Goal: Information Seeking & Learning: Compare options

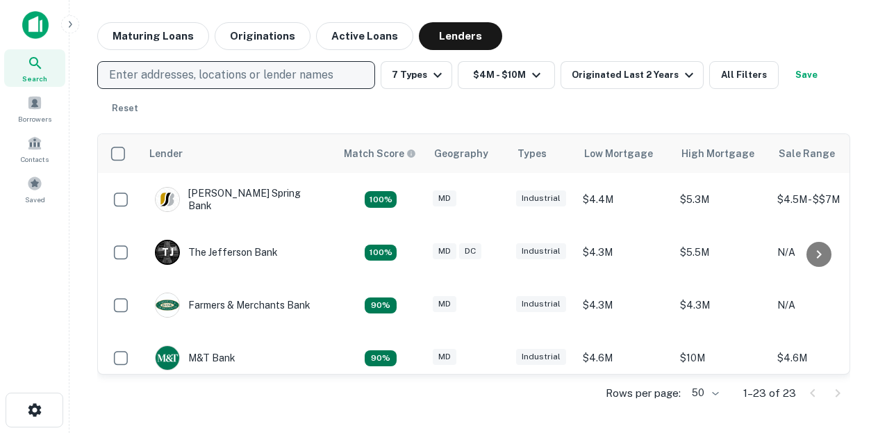
click at [207, 69] on p "Enter addresses, locations or lender names" at bounding box center [221, 75] width 224 height 17
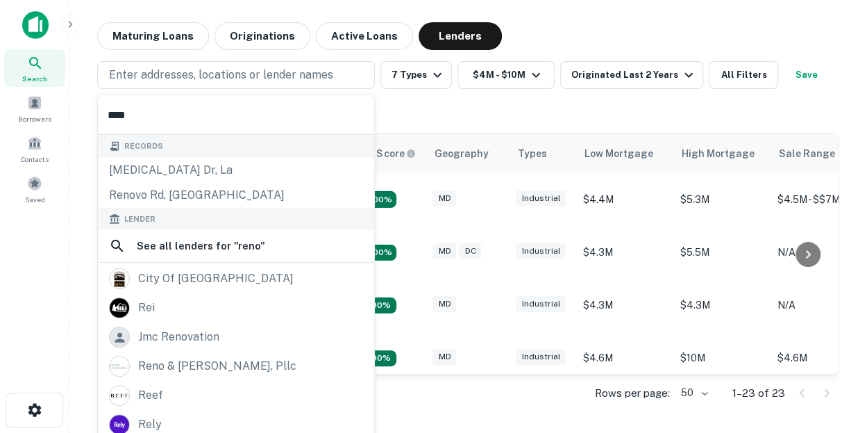
type input "****"
click at [38, 19] on img at bounding box center [35, 25] width 26 height 28
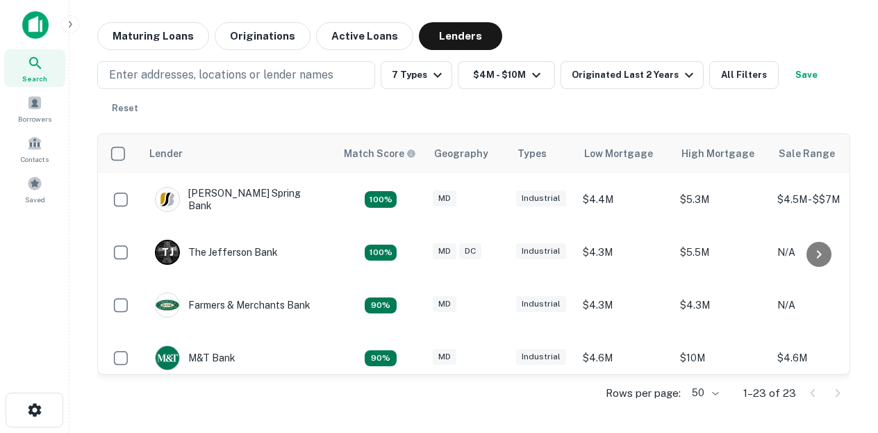
click at [38, 60] on icon at bounding box center [35, 63] width 17 height 17
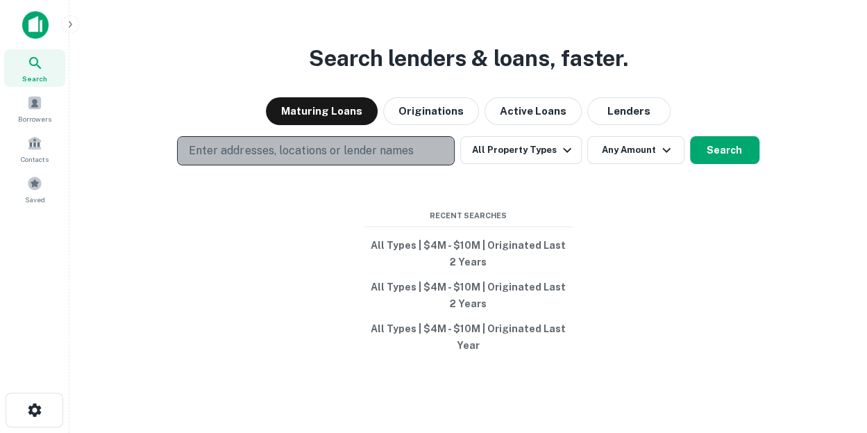
click at [331, 140] on button "Enter addresses, locations or lender names" at bounding box center [316, 150] width 278 height 29
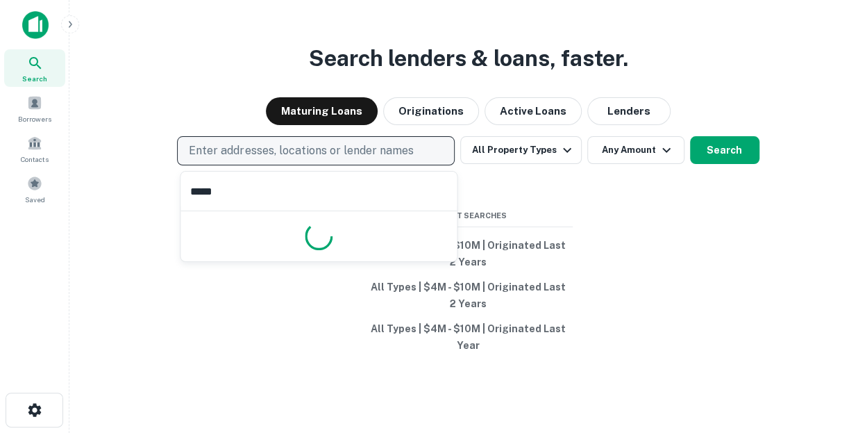
type input "****"
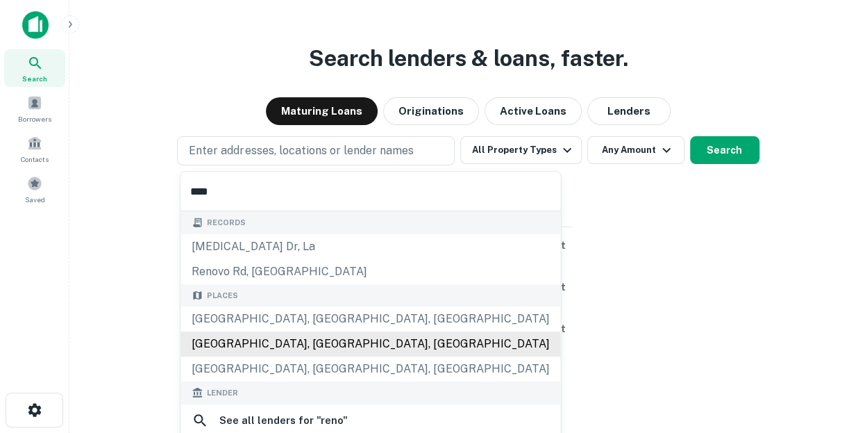
click at [246, 354] on div "Places Reno, TX, USA Reno, NV, USA El Reno, OK, USA" at bounding box center [371, 333] width 380 height 98
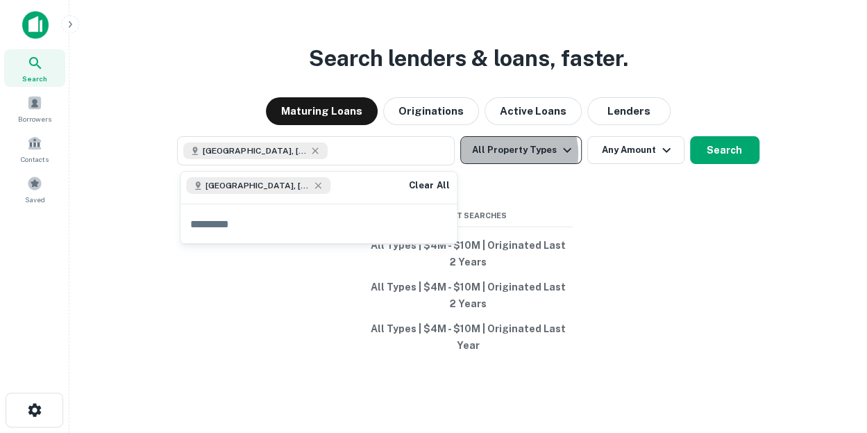
click at [508, 153] on button "All Property Types" at bounding box center [520, 150] width 121 height 28
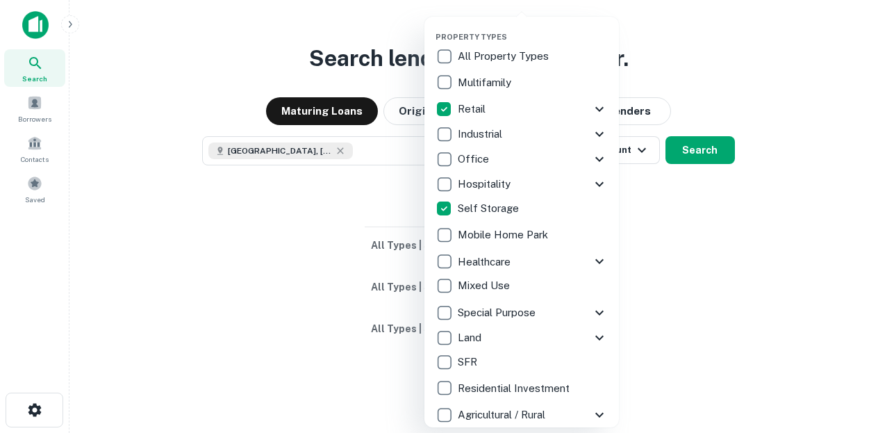
drag, startPoint x: 446, startPoint y: 299, endPoint x: 679, endPoint y: 334, distance: 235.9
click at [679, 334] on div at bounding box center [439, 216] width 878 height 433
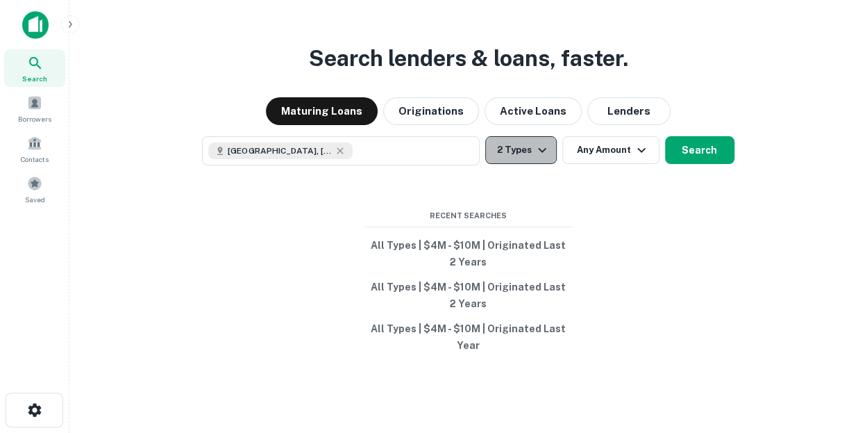
click at [539, 151] on icon "button" at bounding box center [542, 149] width 8 height 5
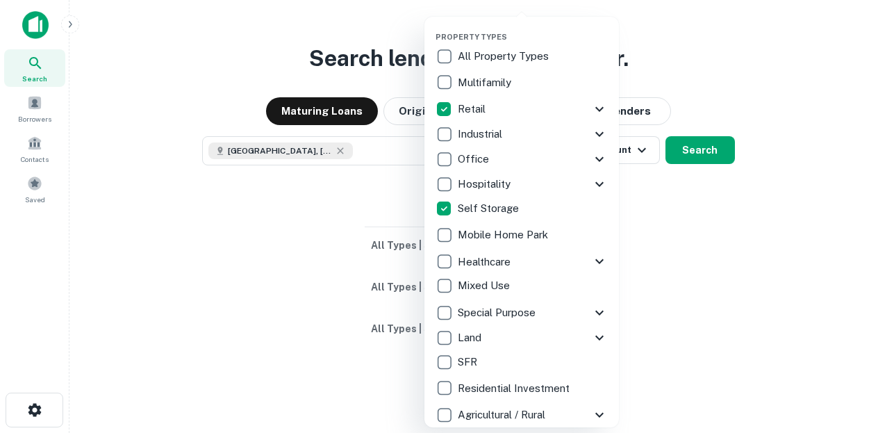
click at [599, 309] on icon at bounding box center [599, 312] width 17 height 17
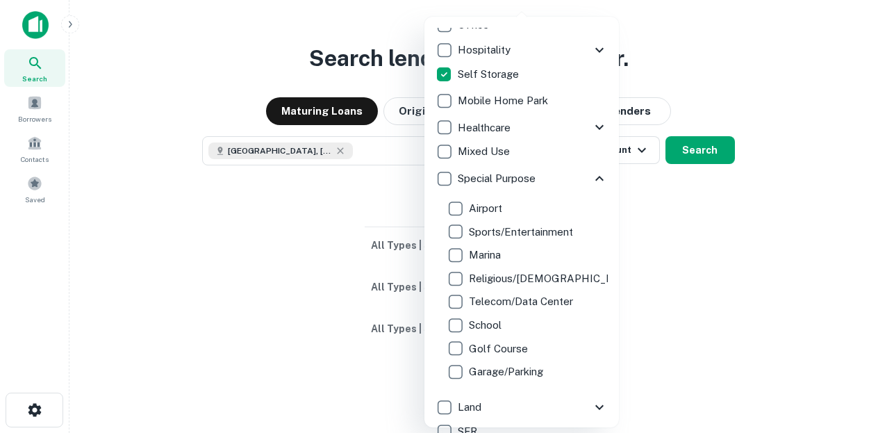
scroll to position [133, 0]
click at [595, 179] on icon at bounding box center [599, 178] width 8 height 5
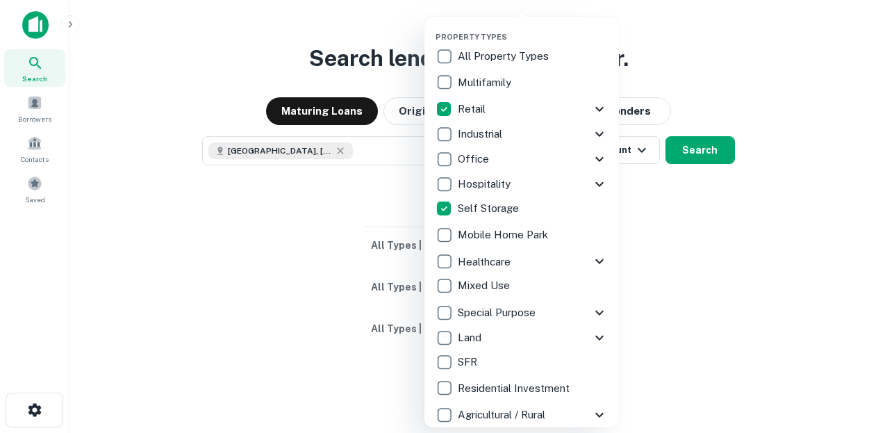
scroll to position [0, 0]
click at [695, 216] on div at bounding box center [439, 216] width 878 height 433
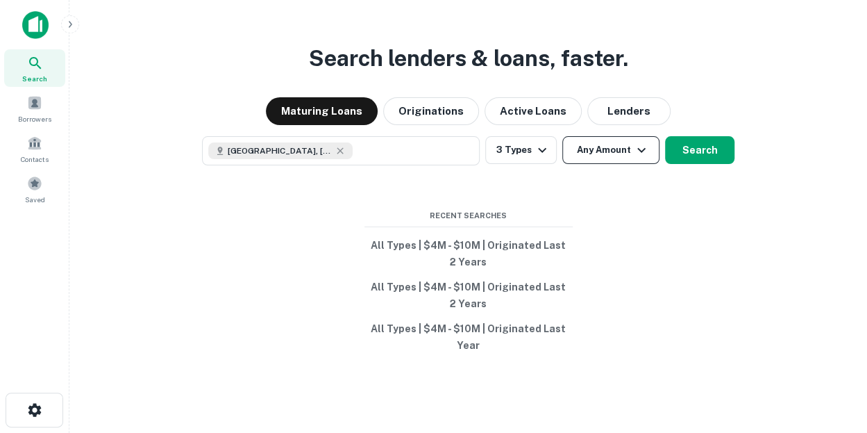
click at [622, 144] on button "Any Amount" at bounding box center [611, 150] width 97 height 28
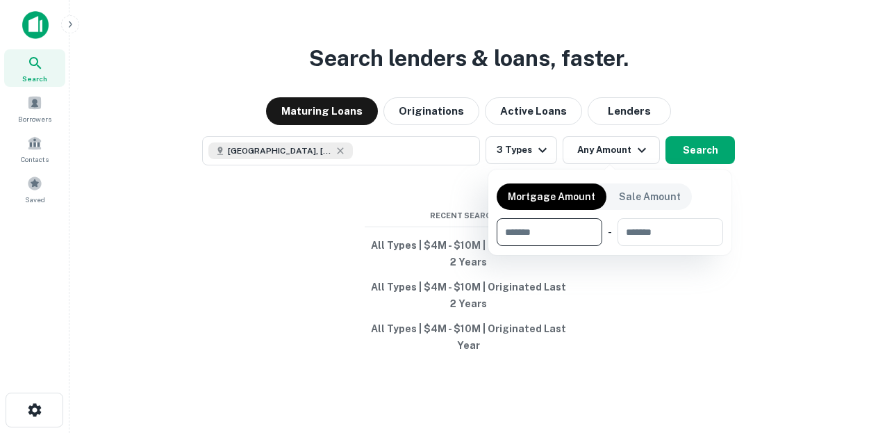
click at [536, 231] on input "number" at bounding box center [545, 232] width 96 height 28
type input "********"
click at [674, 237] on input "number" at bounding box center [670, 232] width 88 height 28
type input "********"
click at [706, 148] on div at bounding box center [439, 216] width 878 height 433
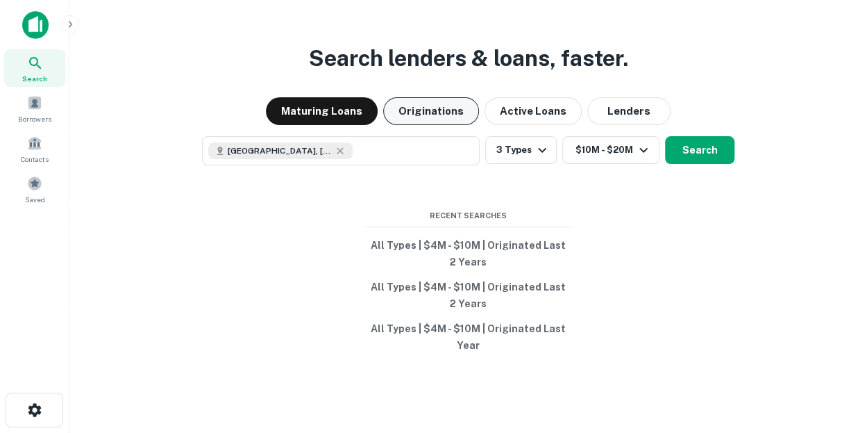
click at [455, 102] on button "Originations" at bounding box center [431, 111] width 96 height 28
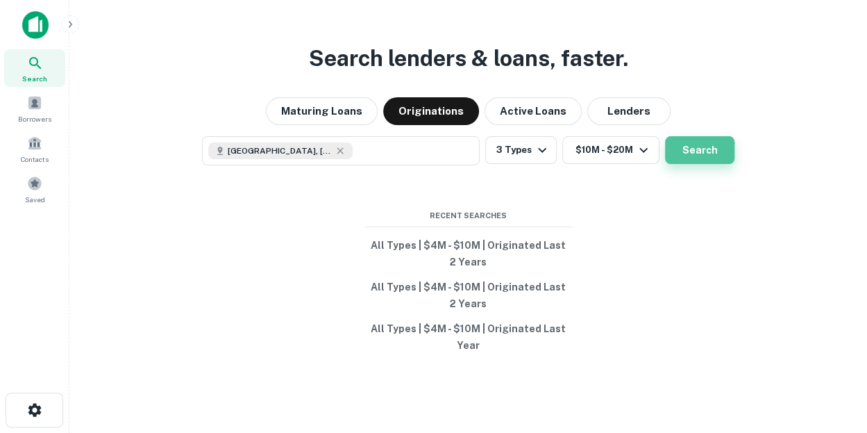
click at [722, 160] on button "Search" at bounding box center [699, 150] width 69 height 28
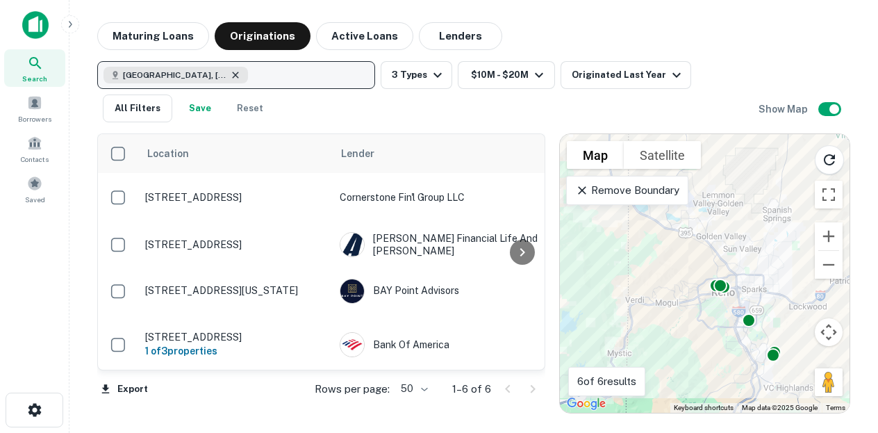
click at [232, 74] on icon "button" at bounding box center [235, 75] width 6 height 6
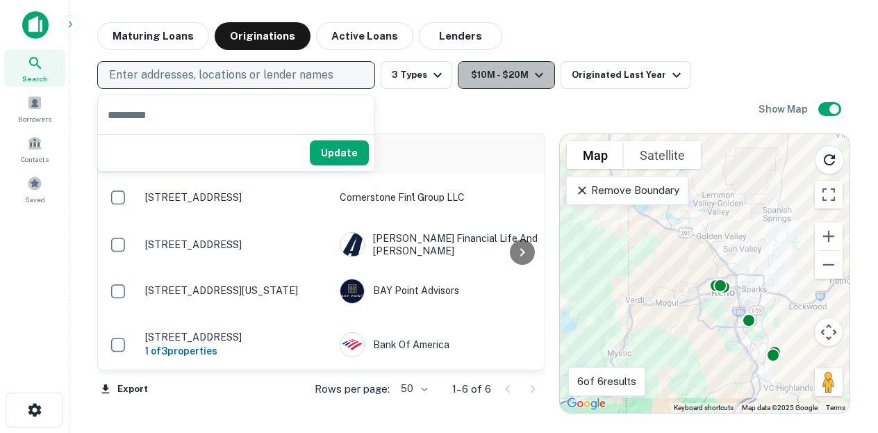
click at [497, 78] on button "$10M - $20M" at bounding box center [506, 75] width 97 height 28
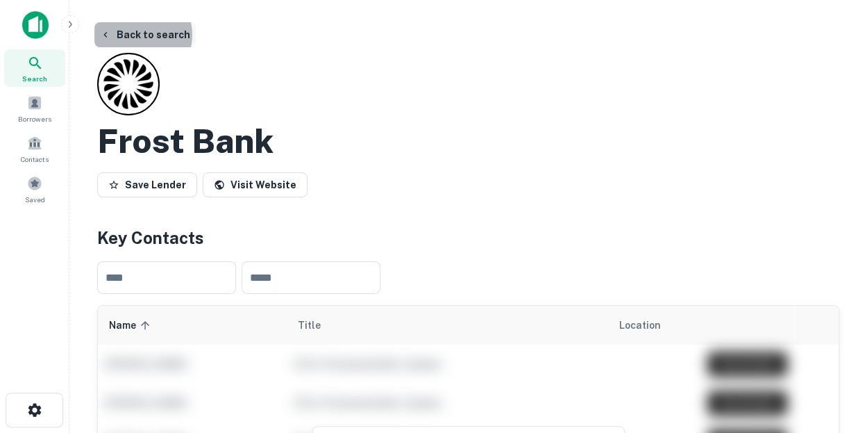
click at [138, 35] on button "Back to search" at bounding box center [144, 34] width 101 height 25
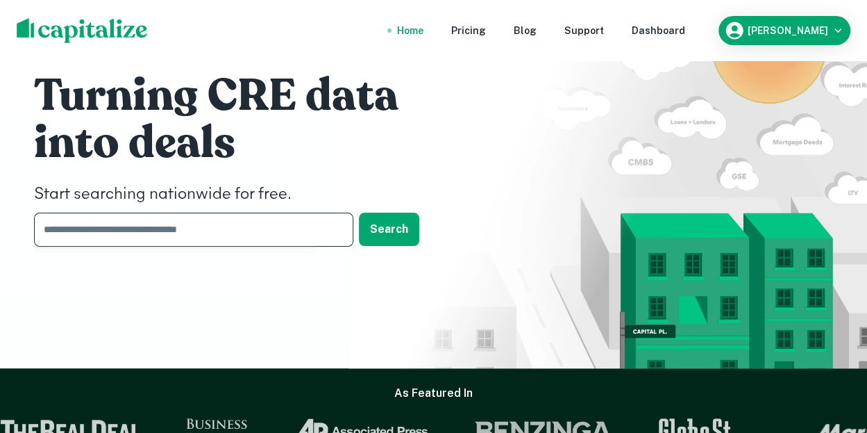
click at [147, 230] on input "text" at bounding box center [189, 230] width 310 height 34
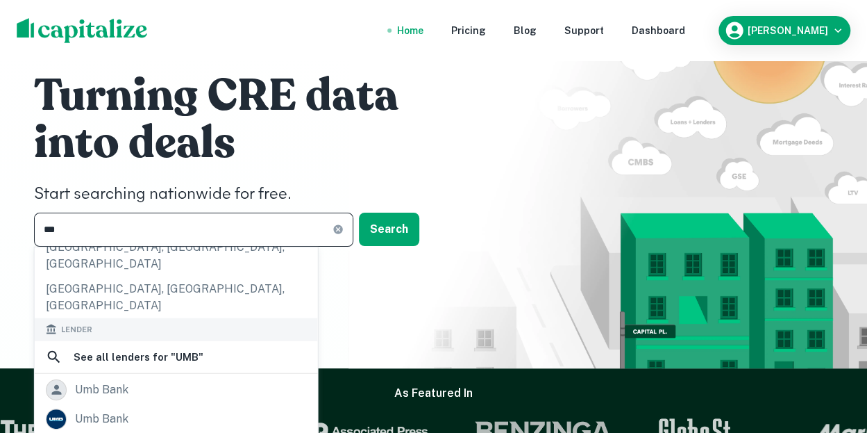
scroll to position [190, 0]
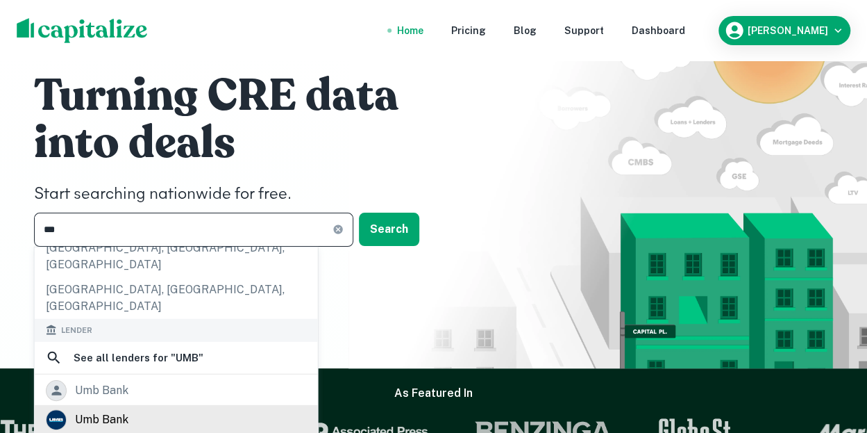
type input "***"
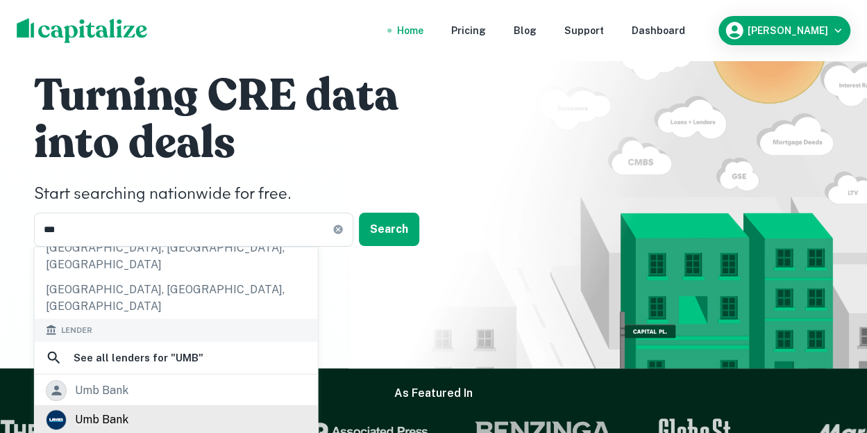
click at [108, 409] on div "umb bank" at bounding box center [101, 419] width 53 height 21
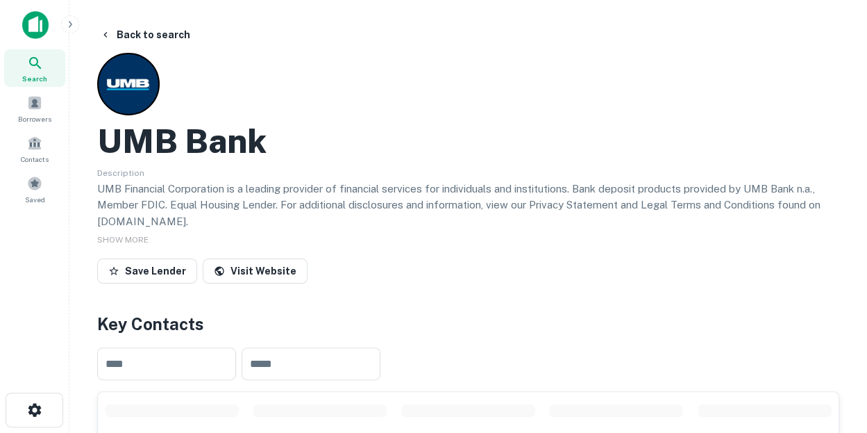
click at [351, 270] on div "Save Lender Visit Website" at bounding box center [468, 273] width 742 height 31
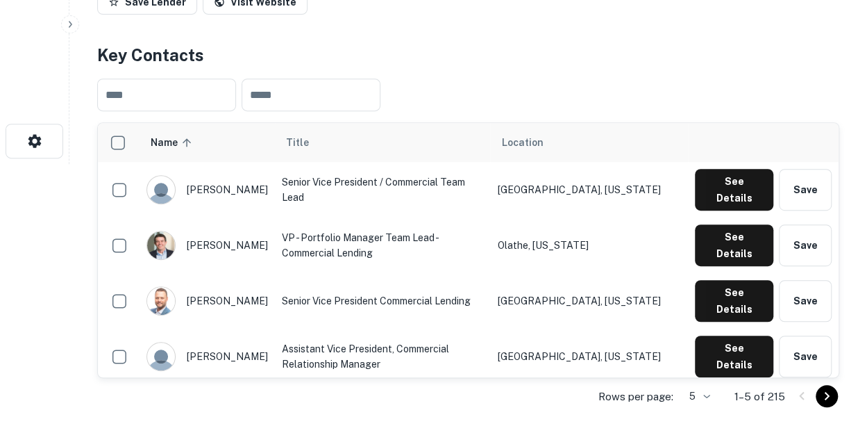
scroll to position [278, 0]
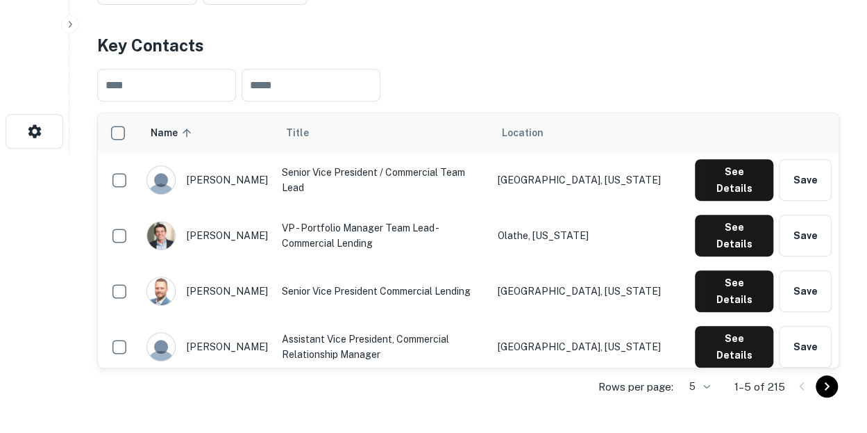
click at [543, 136] on span "Location" at bounding box center [522, 132] width 42 height 17
click at [543, 127] on span "Location" at bounding box center [522, 132] width 42 height 17
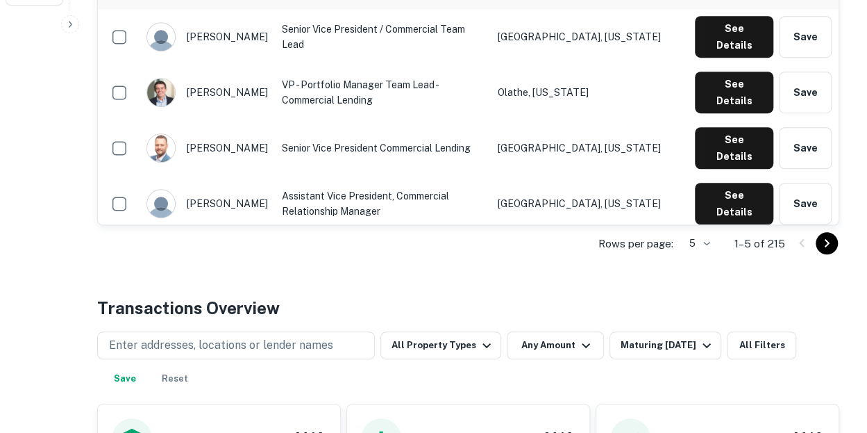
scroll to position [421, 0]
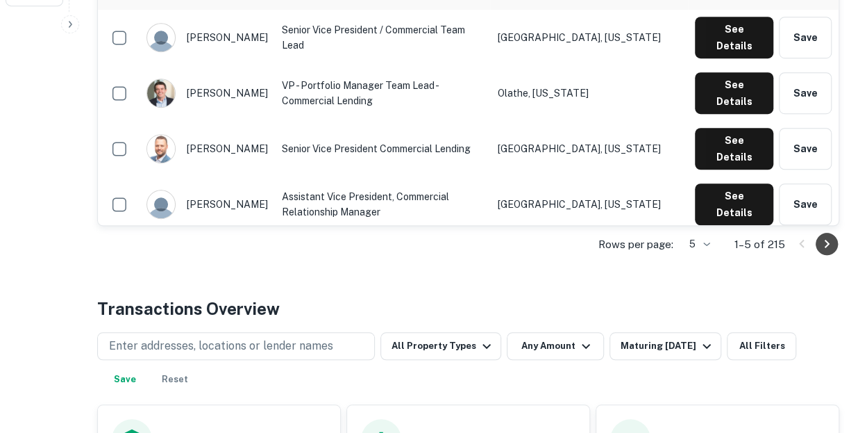
click at [830, 241] on icon "Go to next page" at bounding box center [827, 243] width 17 height 17
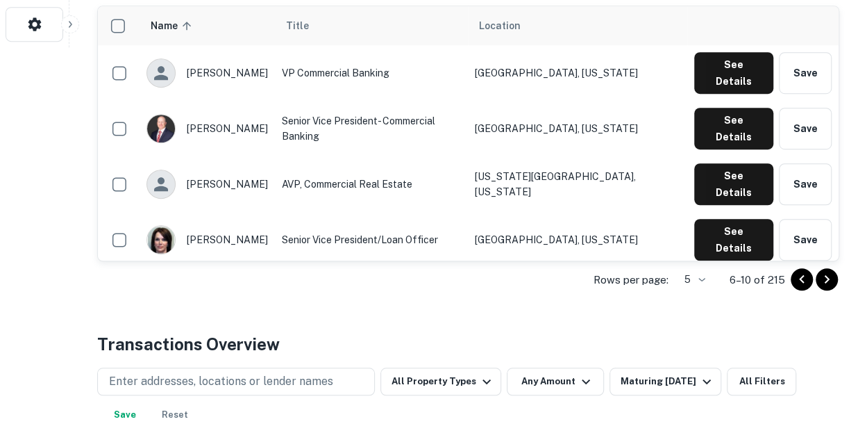
scroll to position [388, 0]
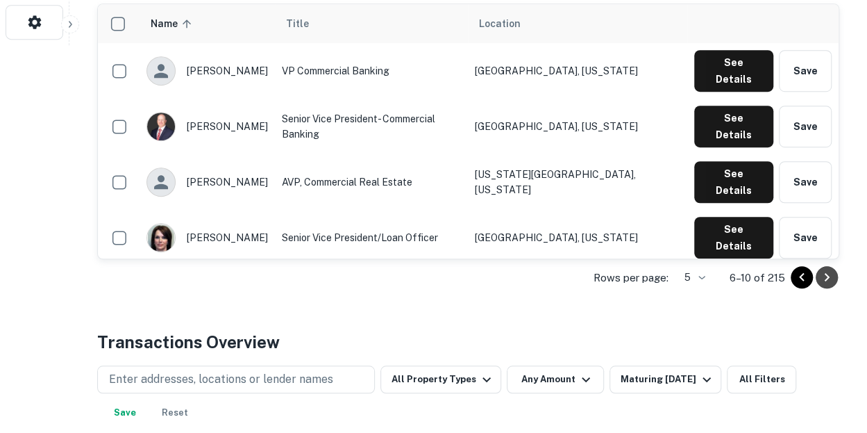
click at [835, 274] on button "Go to next page" at bounding box center [827, 277] width 22 height 22
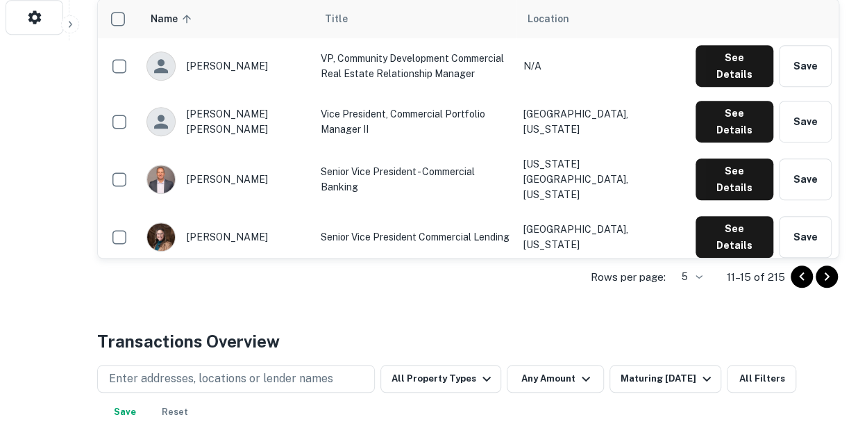
scroll to position [376, 0]
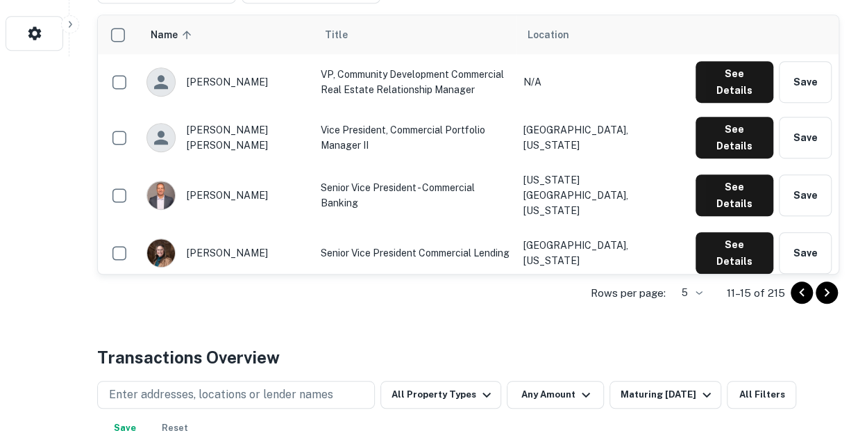
click at [832, 295] on icon "Go to next page" at bounding box center [827, 292] width 17 height 17
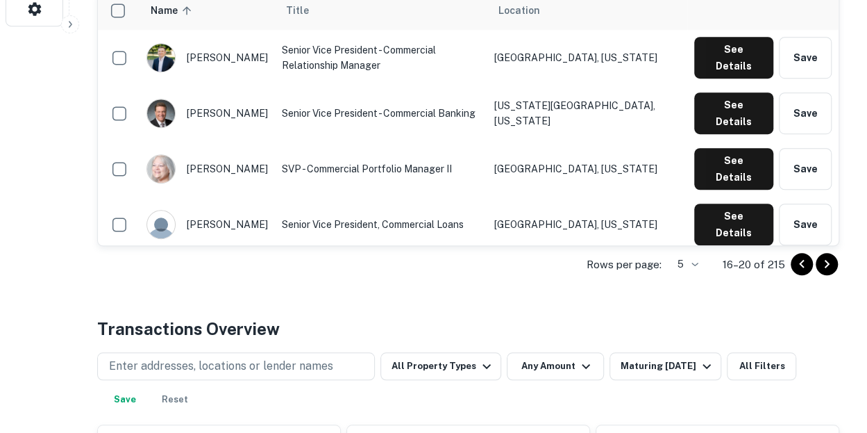
scroll to position [401, 0]
click at [806, 263] on icon "Go to previous page" at bounding box center [802, 263] width 17 height 17
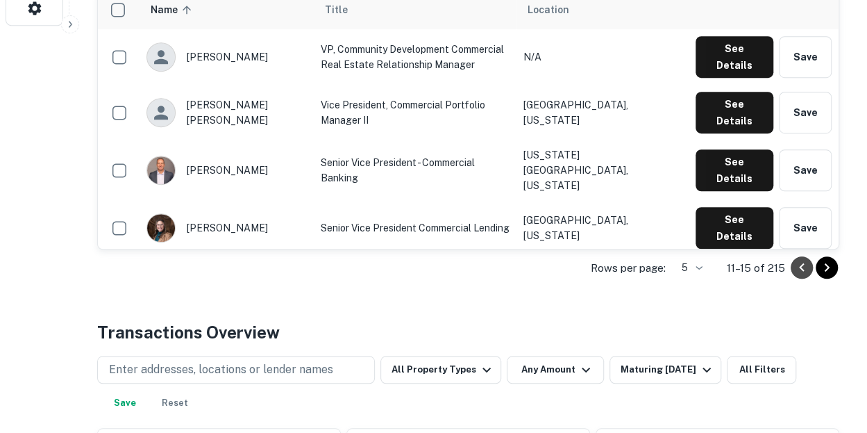
drag, startPoint x: 806, startPoint y: 263, endPoint x: 799, endPoint y: 267, distance: 7.5
click at [799, 267] on icon "Go to previous page" at bounding box center [802, 267] width 17 height 17
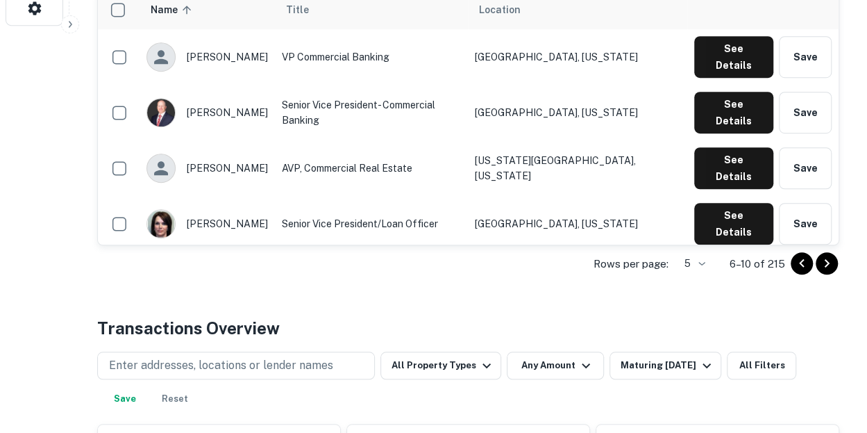
click at [799, 267] on icon "Go to previous page" at bounding box center [802, 263] width 17 height 17
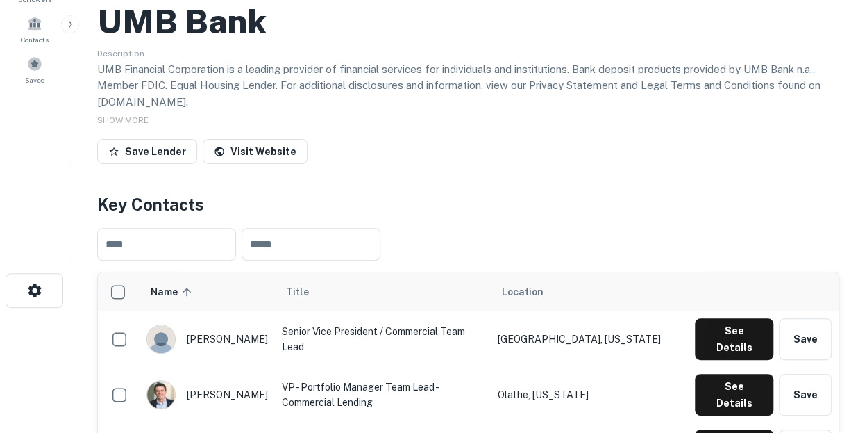
scroll to position [121, 0]
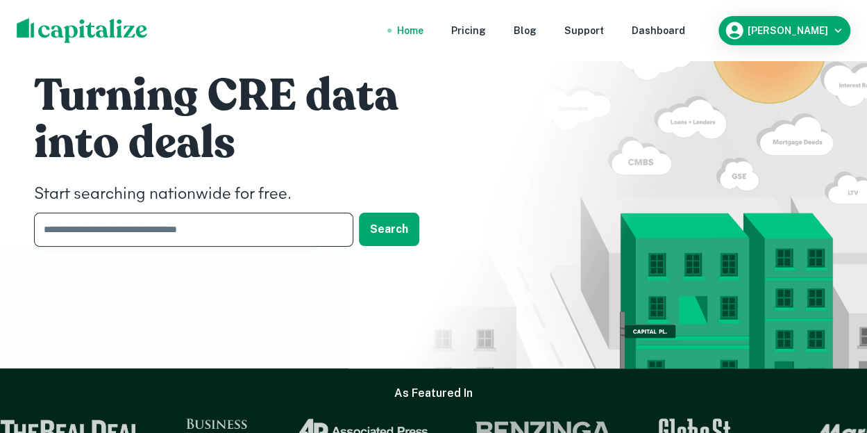
click at [138, 227] on input "text" at bounding box center [189, 230] width 310 height 34
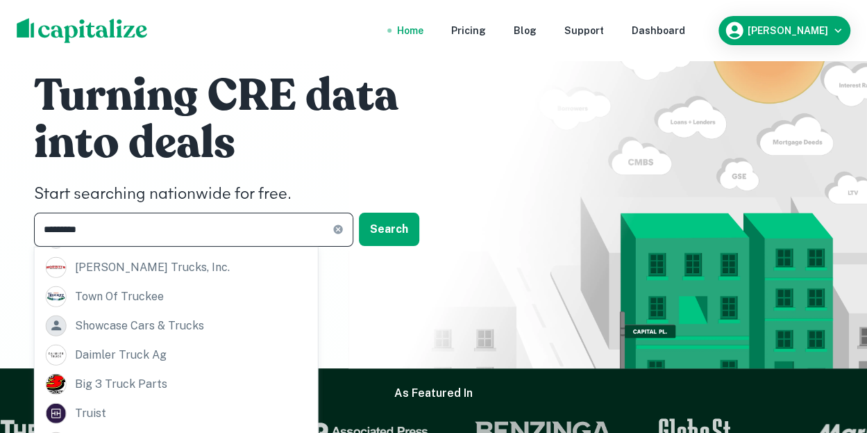
scroll to position [285, 0]
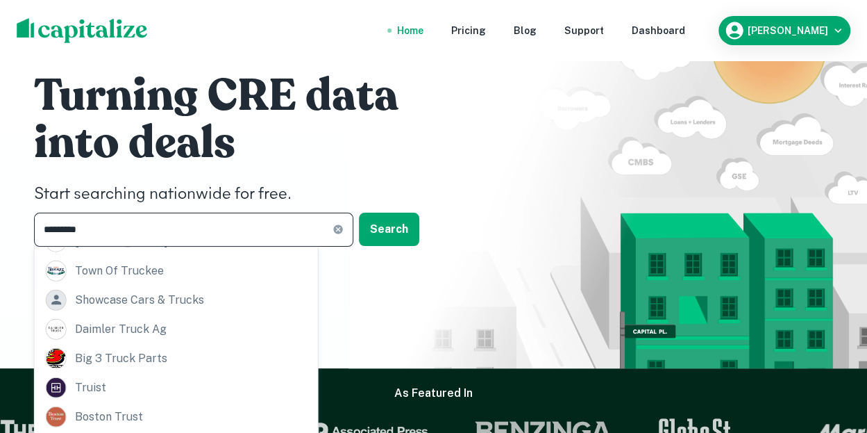
click at [64, 231] on input "*********" at bounding box center [183, 230] width 299 height 34
click at [68, 228] on input "*********" at bounding box center [183, 230] width 299 height 34
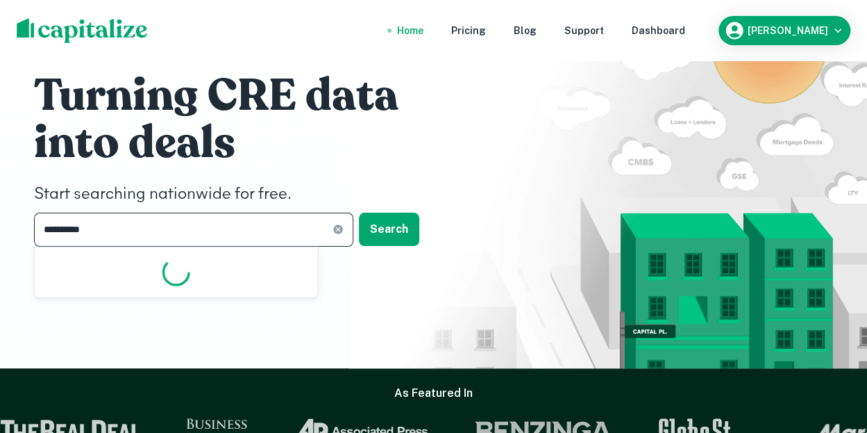
scroll to position [0, 0]
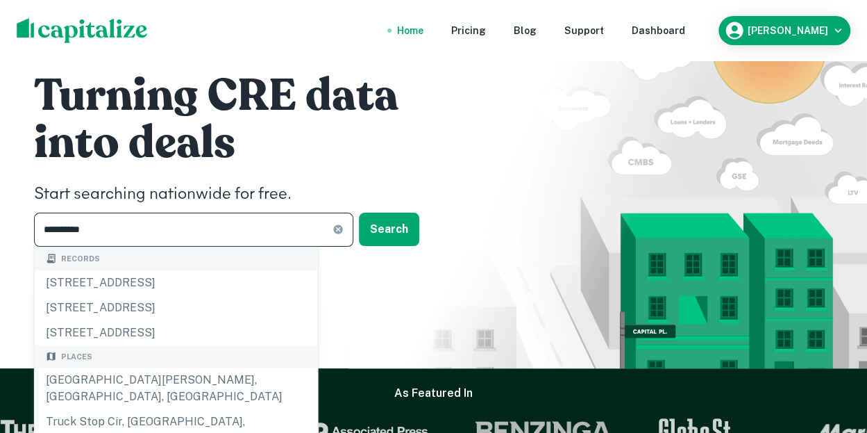
type input "**********"
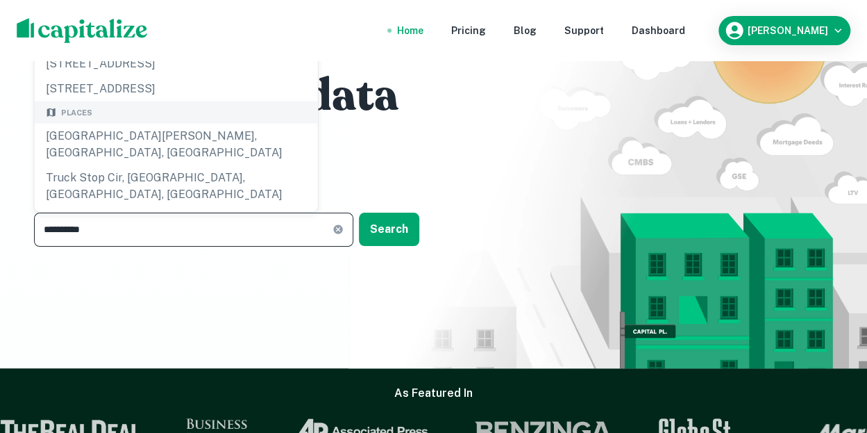
click at [335, 227] on icon at bounding box center [337, 229] width 9 height 9
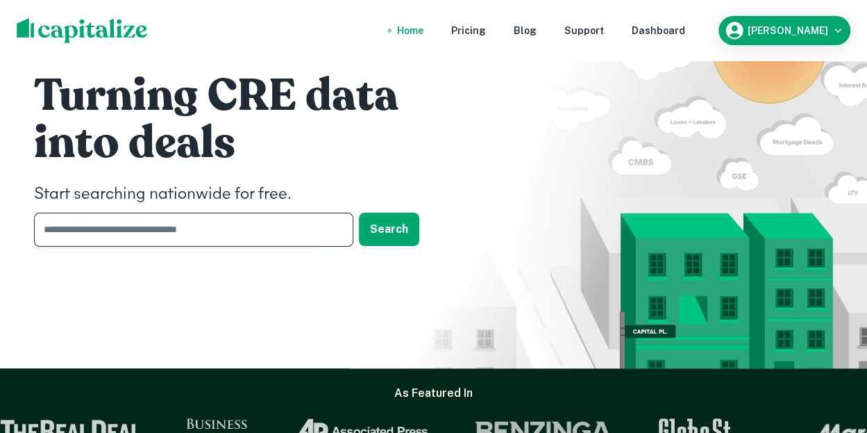
click at [263, 230] on input "text" at bounding box center [189, 230] width 310 height 34
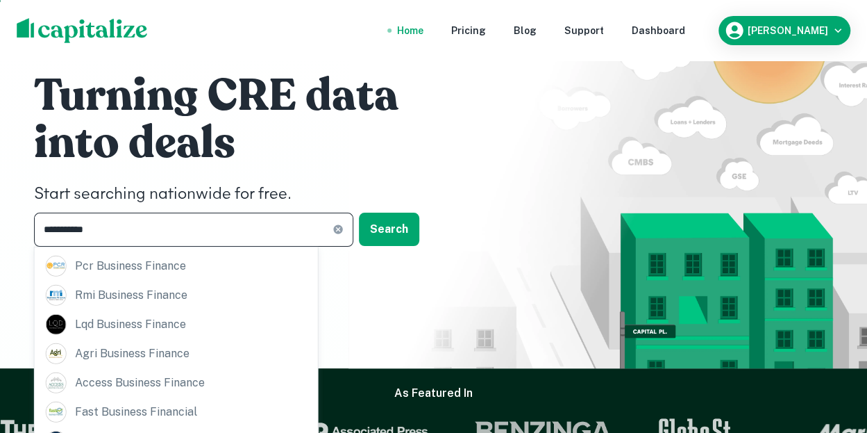
scroll to position [70, 0]
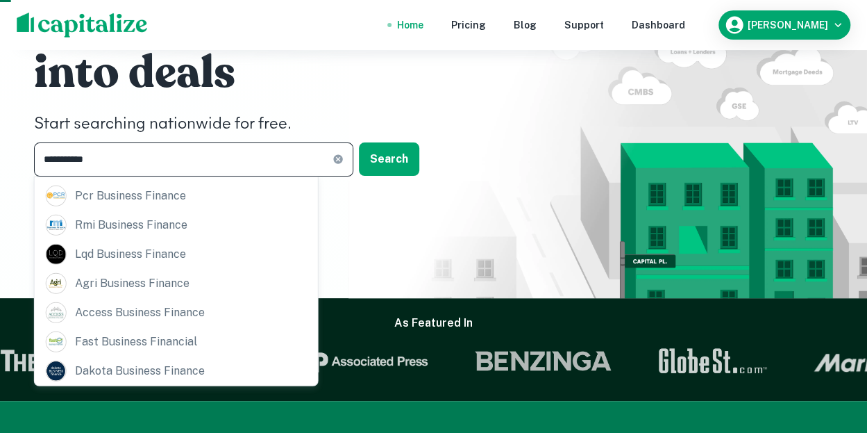
click at [110, 152] on input "**********" at bounding box center [183, 159] width 299 height 34
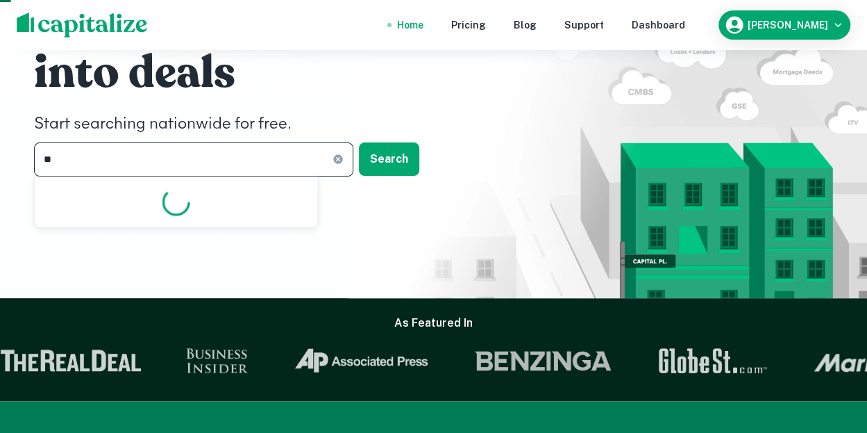
type input "*"
